Goal: Information Seeking & Learning: Learn about a topic

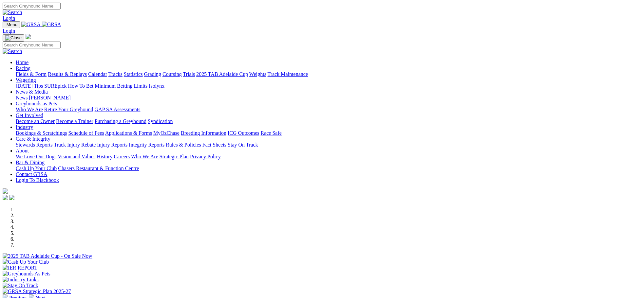
scroll to position [229, 0]
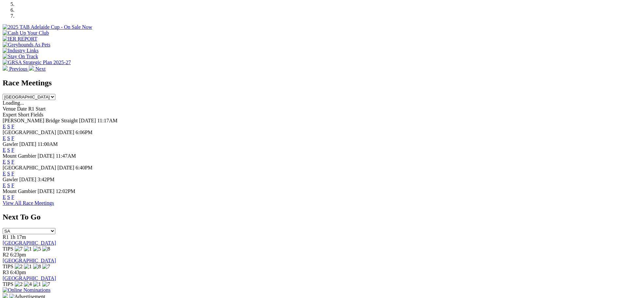
select select "WA"
click at [55, 94] on select "South Australia New South Wales Northern Territory Queensland Tasmania Victoria…" at bounding box center [29, 97] width 53 height 6
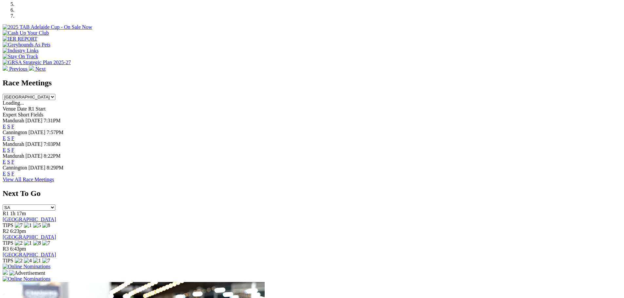
click at [6, 171] on link "E" at bounding box center [4, 174] width 3 height 6
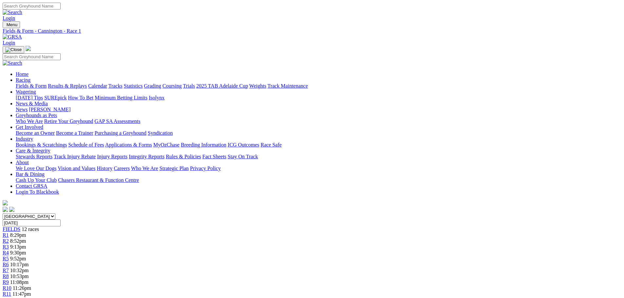
scroll to position [164, 0]
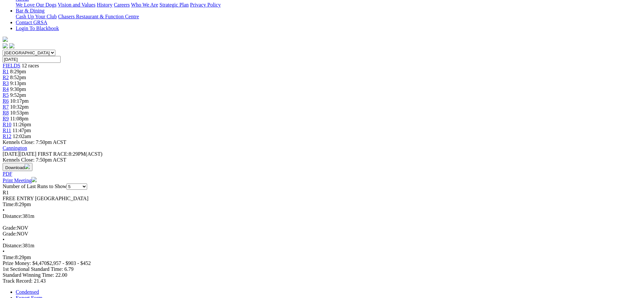
select select "10"
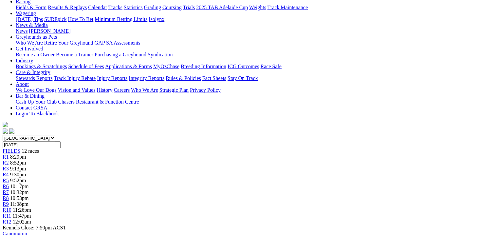
scroll to position [52, 0]
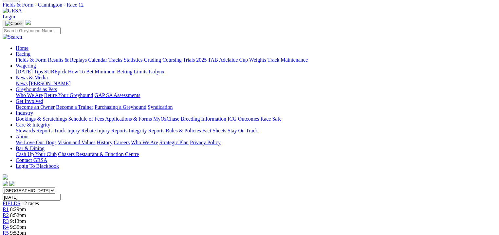
scroll to position [52, 0]
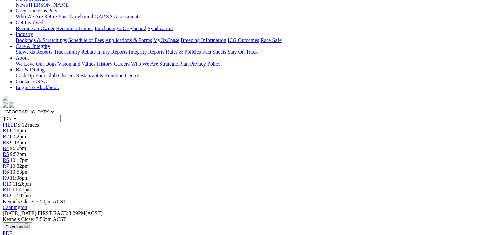
scroll to position [183, 0]
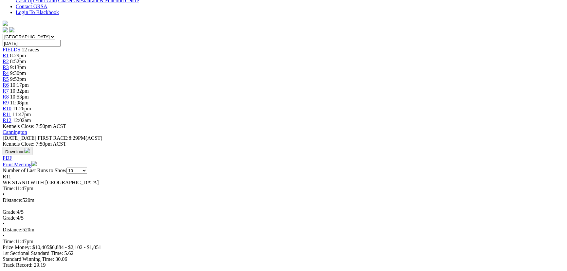
scroll to position [150, 0]
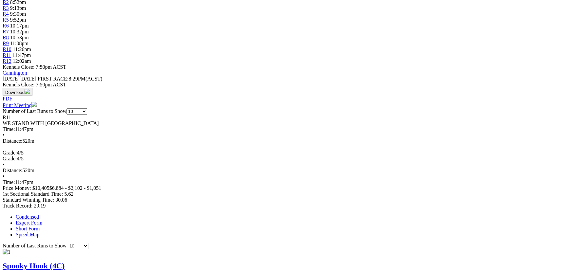
scroll to position [299, 0]
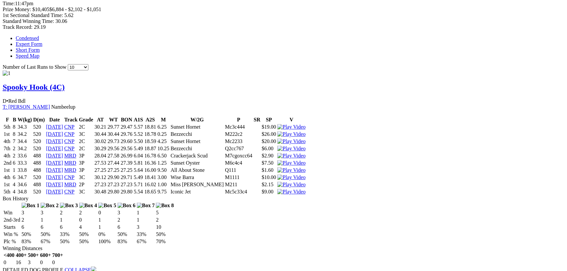
scroll to position [448, 0]
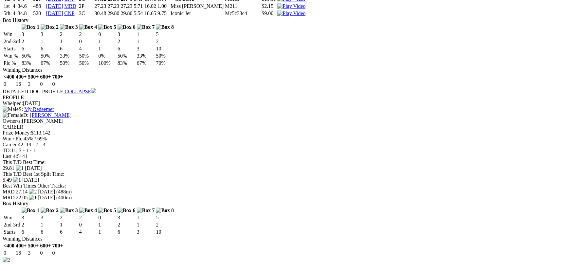
scroll to position [626, 0]
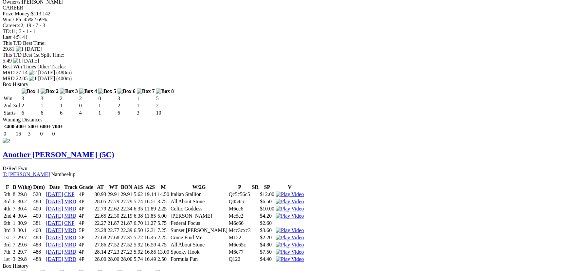
scroll to position [745, 0]
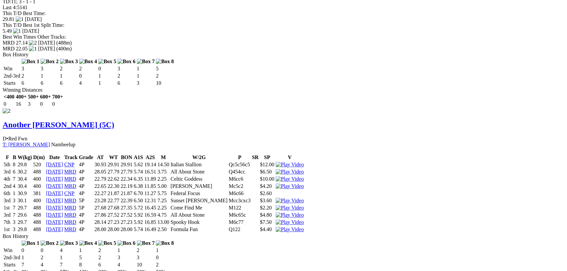
drag, startPoint x: 292, startPoint y: 27, endPoint x: 259, endPoint y: 26, distance: 32.8
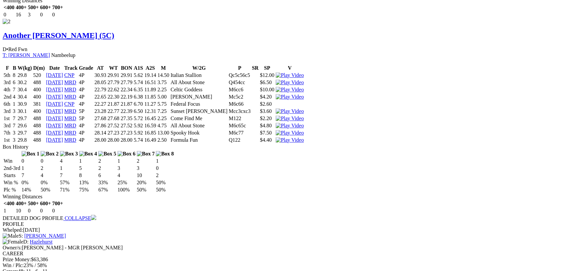
scroll to position [864, 0]
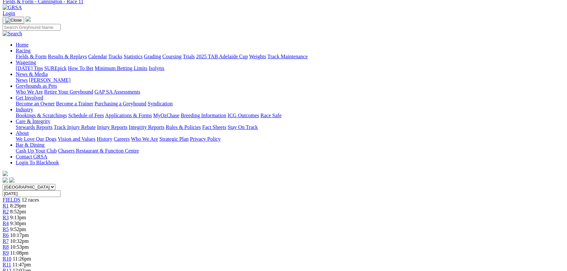
scroll to position [0, 0]
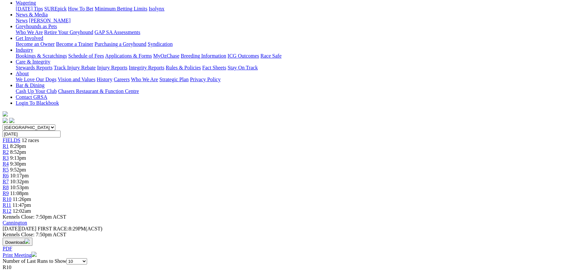
scroll to position [59, 0]
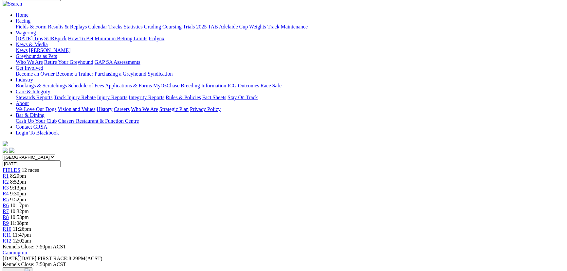
click at [28, 220] on span "11:08pm" at bounding box center [19, 223] width 18 height 6
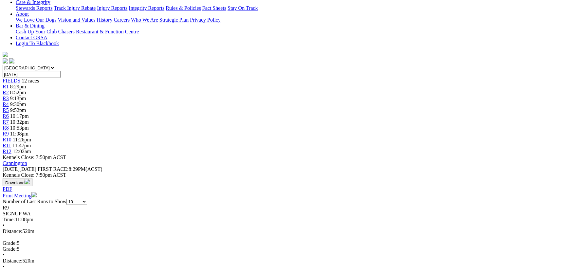
scroll to position [178, 0]
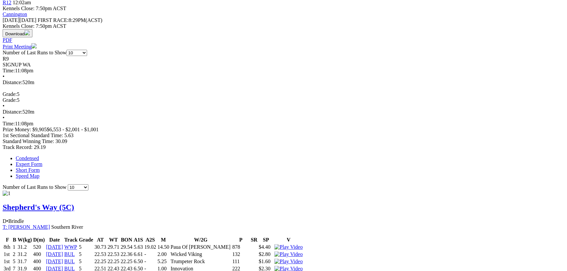
scroll to position [327, 0]
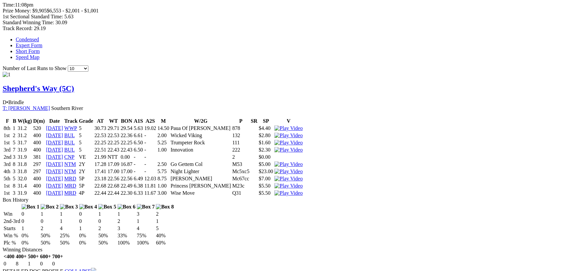
scroll to position [476, 0]
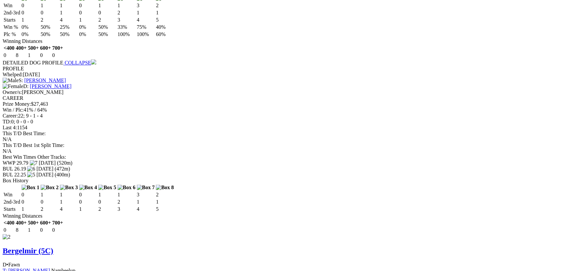
scroll to position [714, 0]
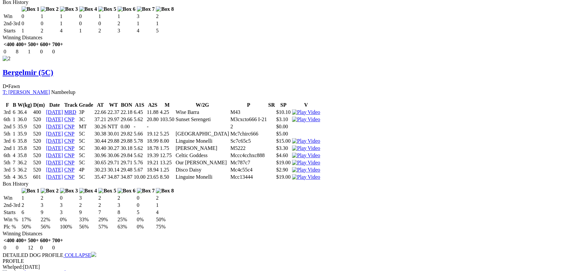
scroll to position [893, 0]
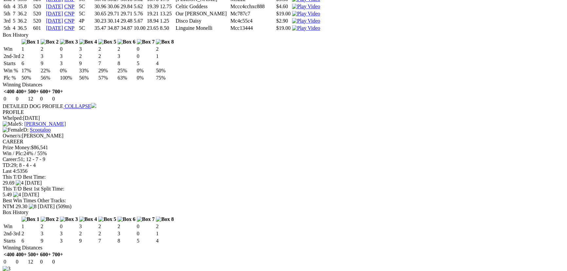
scroll to position [982, 0]
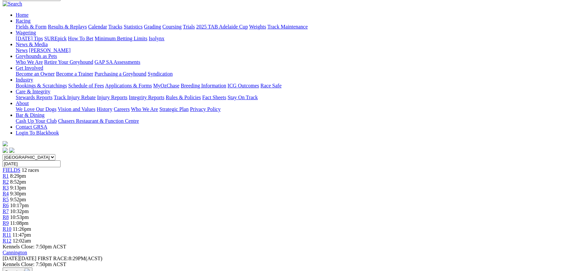
scroll to position [0, 0]
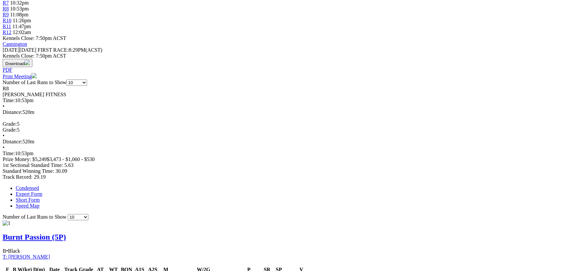
scroll to position [357, 0]
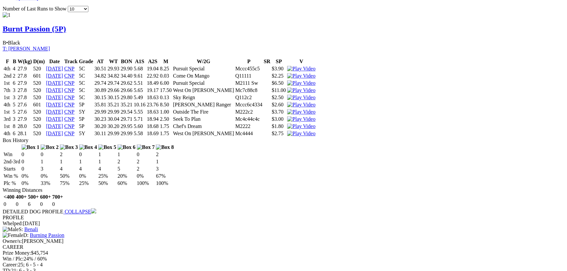
scroll to position [506, 0]
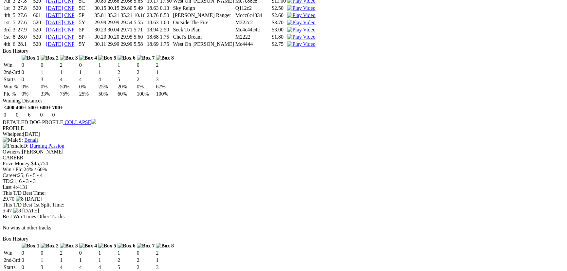
scroll to position [625, 0]
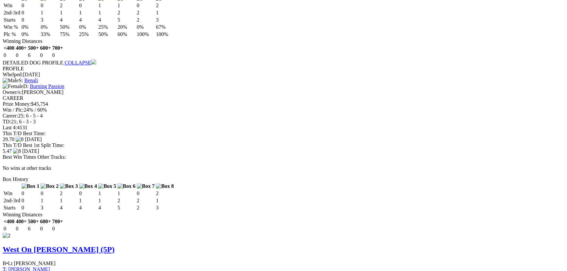
drag, startPoint x: 355, startPoint y: 18, endPoint x: 342, endPoint y: 51, distance: 35.9
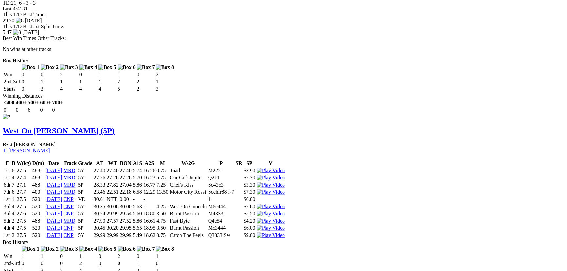
scroll to position [774, 0]
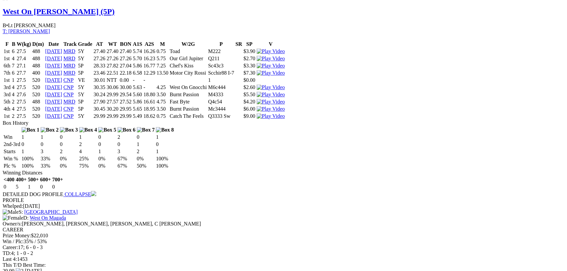
scroll to position [893, 0]
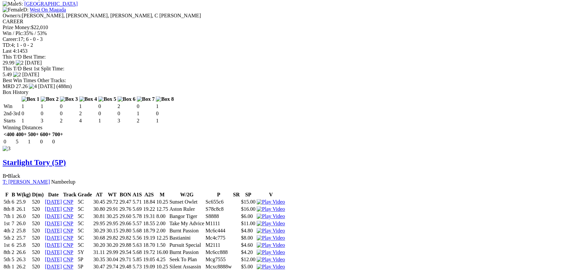
scroll to position [1042, 0]
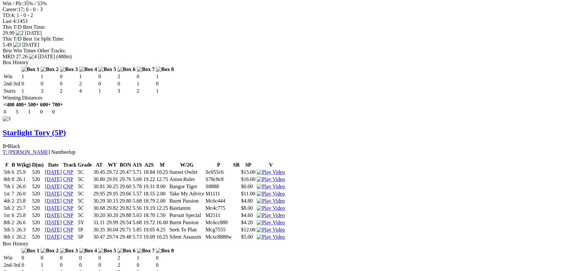
scroll to position [1131, 0]
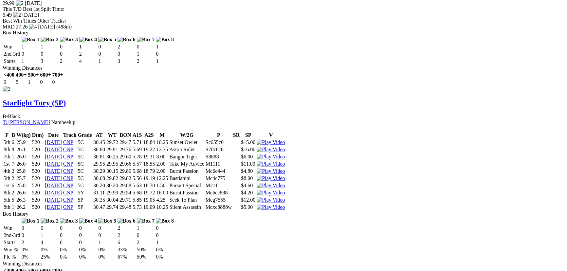
drag, startPoint x: 354, startPoint y: 19, endPoint x: 556, endPoint y: 82, distance: 211.4
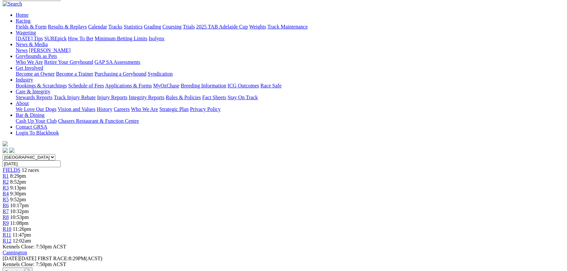
scroll to position [0, 0]
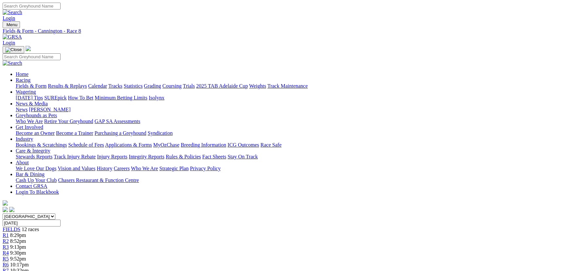
click at [29, 268] on span "10:32pm" at bounding box center [19, 271] width 19 height 6
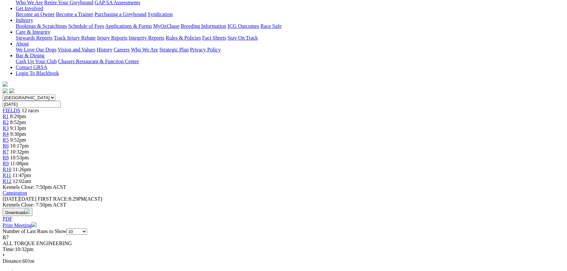
scroll to position [178, 0]
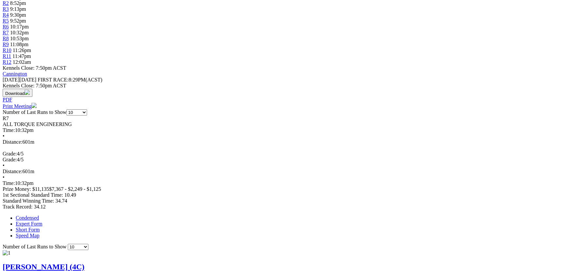
scroll to position [327, 0]
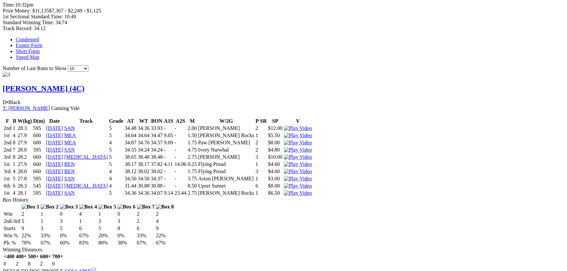
scroll to position [446, 0]
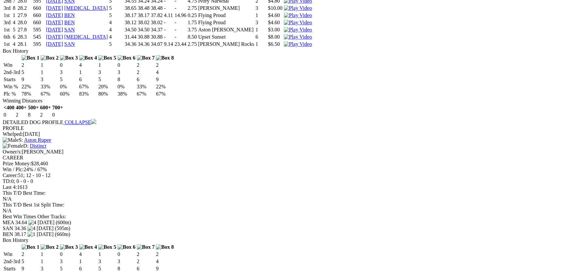
scroll to position [595, 0]
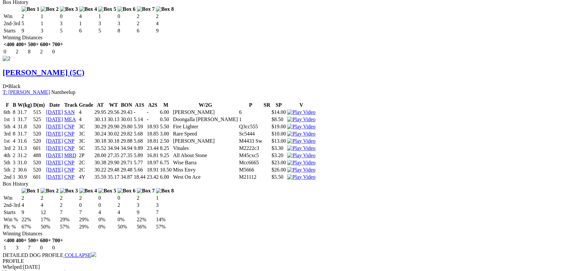
scroll to position [833, 0]
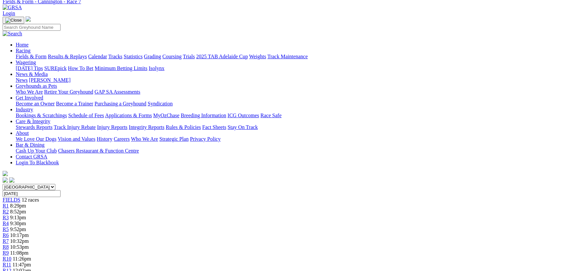
scroll to position [0, 0]
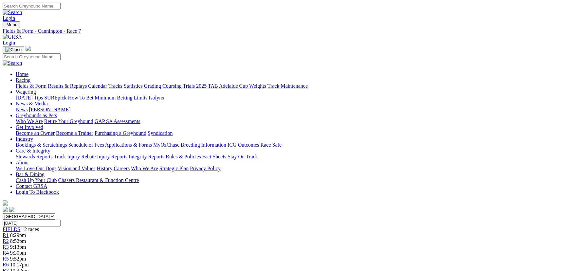
click at [29, 262] on span "10:17pm" at bounding box center [19, 265] width 19 height 6
